Goal: Information Seeking & Learning: Learn about a topic

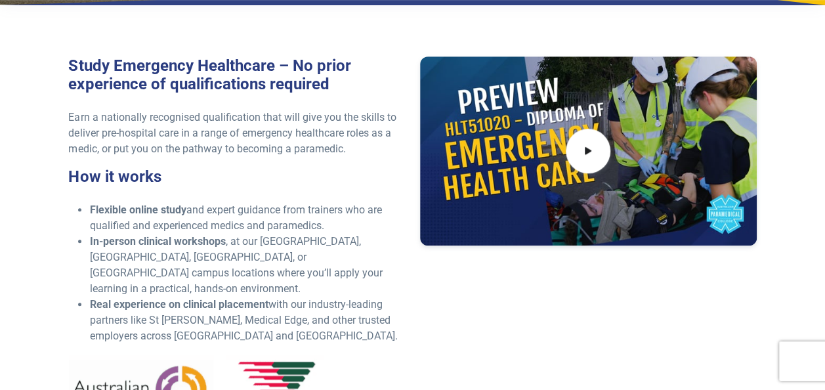
scroll to position [378, 0]
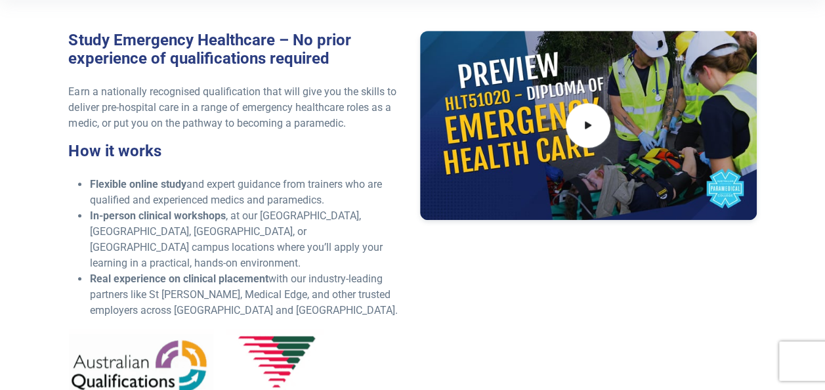
scroll to position [403, 0]
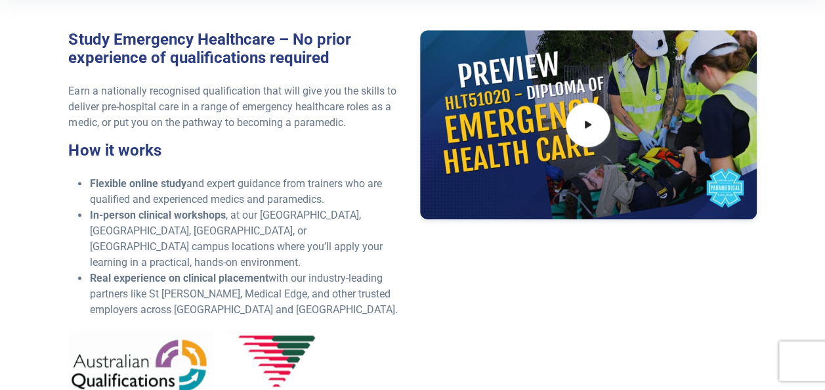
click at [67, 282] on div "Study Emergency Healthcare – No prior experience of qualifications required Ear…" at bounding box center [236, 231] width 352 height 403
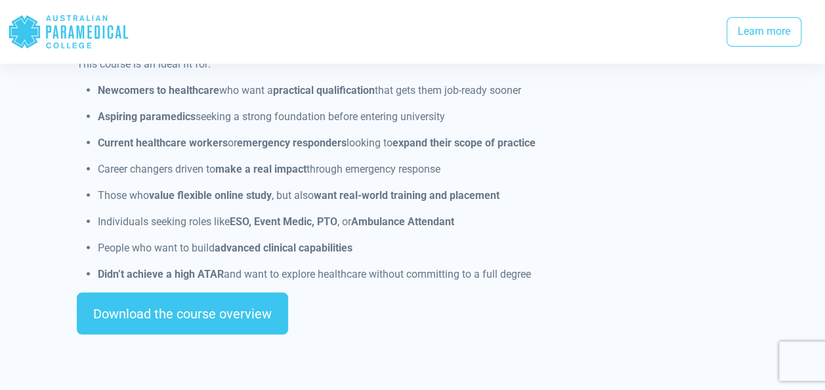
scroll to position [1186, 0]
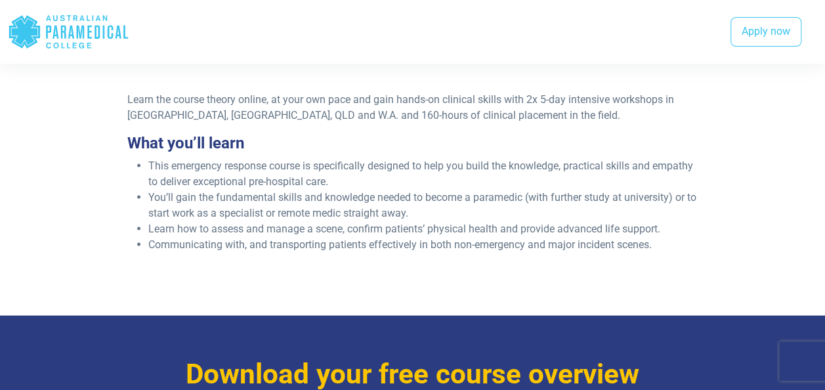
scroll to position [1221, 0]
